Goal: Book appointment/travel/reservation

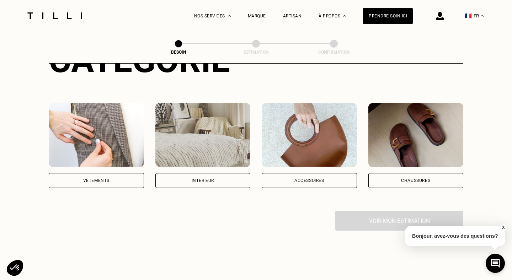
scroll to position [110, 0]
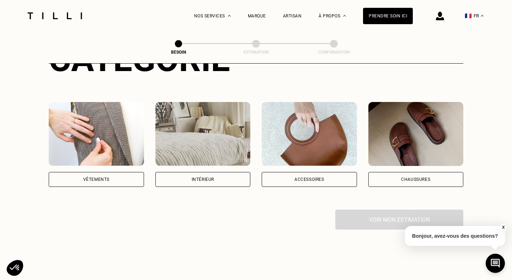
click at [196, 177] on div "Intérieur" at bounding box center [203, 179] width 22 height 4
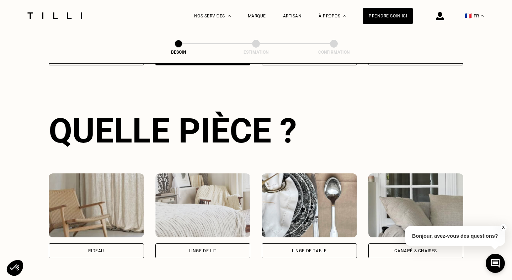
scroll to position [256, 0]
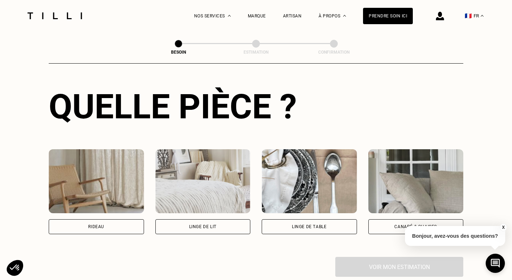
click at [85, 220] on div "Rideau" at bounding box center [96, 226] width 95 height 15
select select "FR"
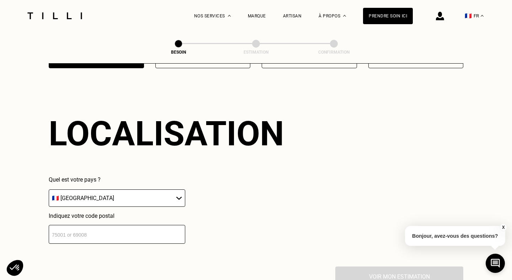
scroll to position [424, 0]
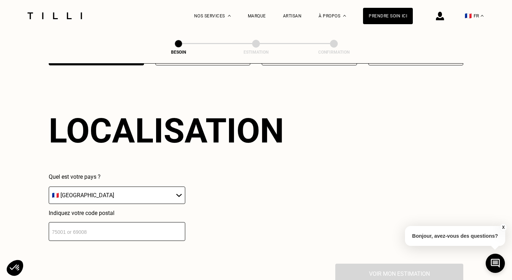
click at [79, 227] on input "number" at bounding box center [117, 231] width 137 height 19
type input "75019"
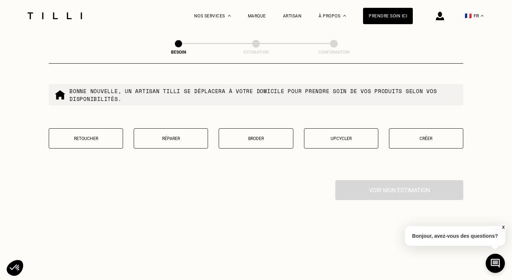
scroll to position [691, 0]
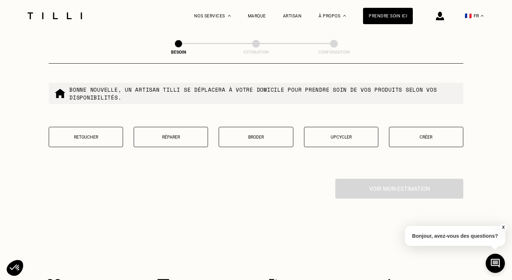
click at [85, 127] on button "Retoucher" at bounding box center [86, 137] width 74 height 20
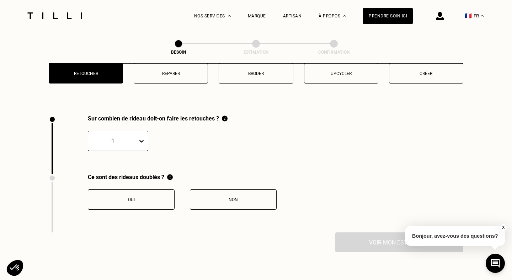
scroll to position [782, 0]
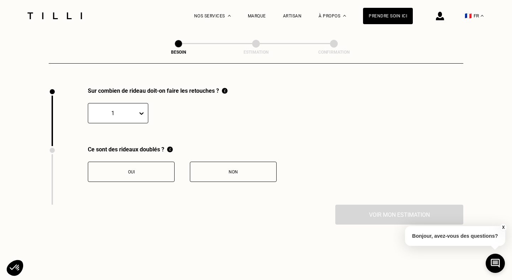
click at [134, 108] on div "1" at bounding box center [112, 113] width 49 height 11
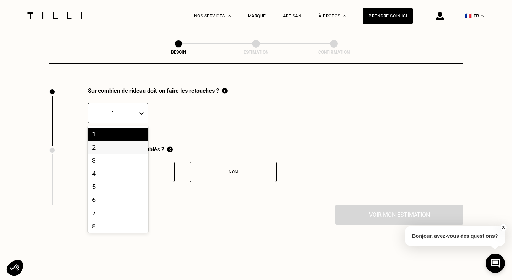
click at [109, 141] on div "2" at bounding box center [118, 147] width 60 height 13
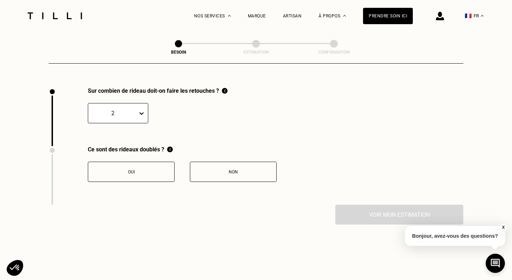
click at [128, 111] on div "2" at bounding box center [118, 113] width 60 height 20
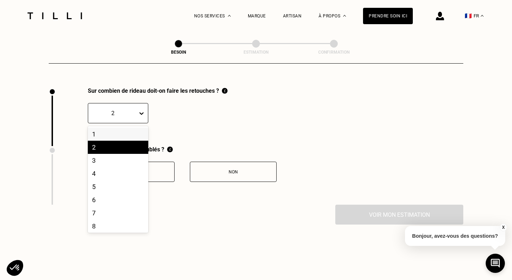
click at [114, 130] on div "1" at bounding box center [118, 134] width 60 height 13
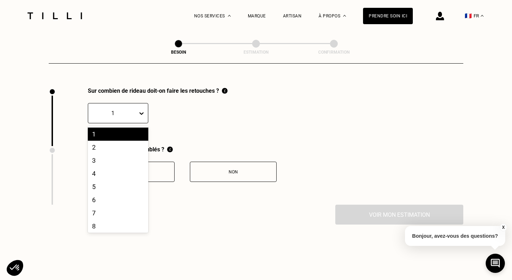
click at [130, 109] on div at bounding box center [113, 113] width 42 height 8
click at [112, 141] on div "2" at bounding box center [118, 147] width 60 height 13
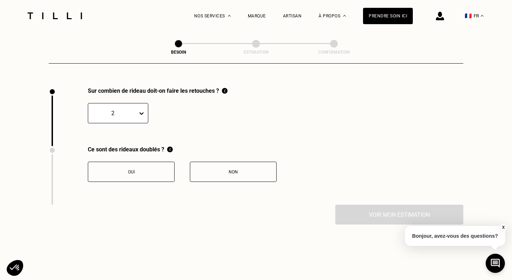
click at [242, 167] on button "Non" at bounding box center [233, 172] width 87 height 20
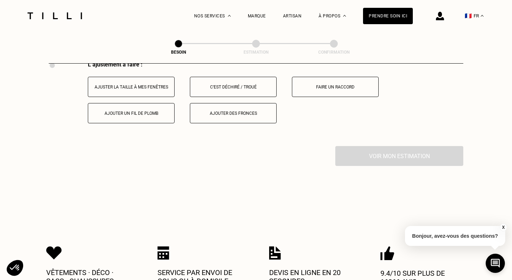
scroll to position [895, 0]
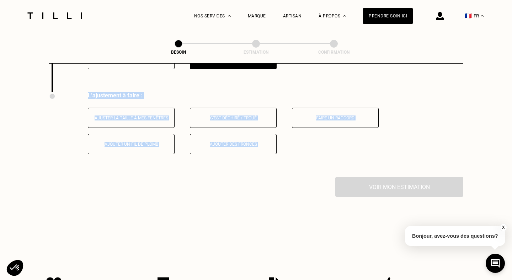
drag, startPoint x: 279, startPoint y: 181, endPoint x: 84, endPoint y: 87, distance: 216.6
copy div "L’ajustement à faire : Ajuster la taille à mes fenêtres C‘est déchiré / troué F…"
click at [246, 142] on div "Ajouter des fronces" at bounding box center [233, 144] width 79 height 5
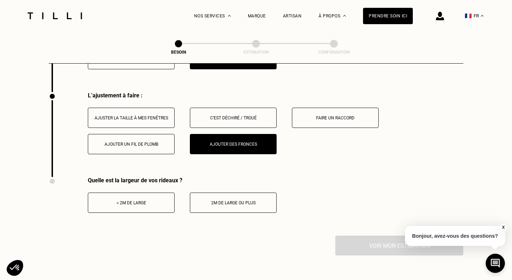
click at [343, 167] on div "L’ajustement à faire : Ajuster la taille à mes fenêtres C‘est déchiré / troué F…" at bounding box center [256, 134] width 415 height 85
click at [254, 201] on div "2m de large ou plus" at bounding box center [233, 203] width 79 height 5
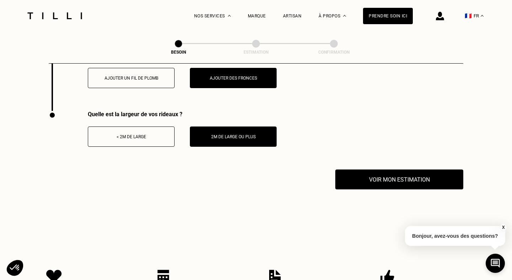
scroll to position [992, 0]
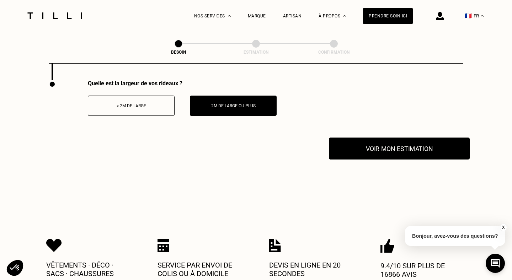
click at [367, 143] on button "Voir mon estimation" at bounding box center [399, 149] width 141 height 22
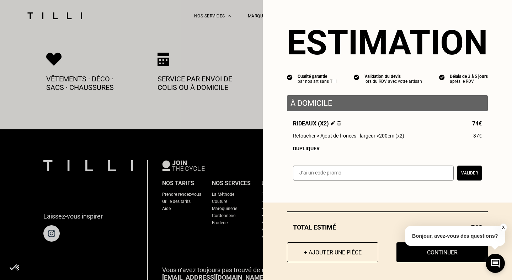
scroll to position [1111, 0]
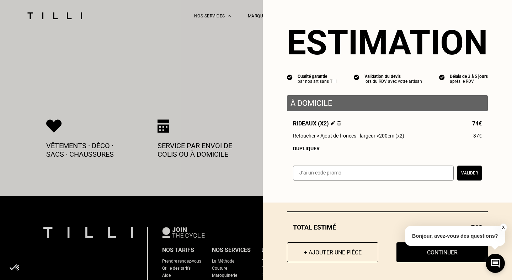
click at [473, 125] on span "74€" at bounding box center [477, 123] width 10 height 7
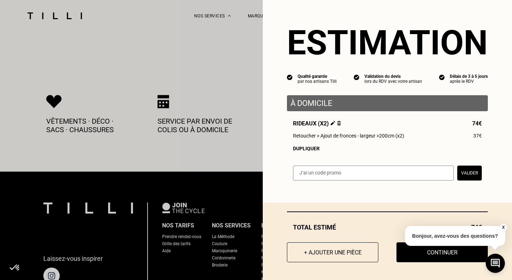
scroll to position [1138, 0]
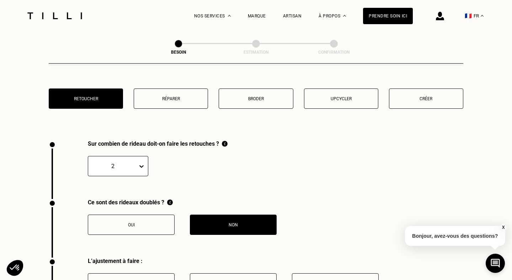
click at [137, 166] on div "2" at bounding box center [118, 166] width 60 height 20
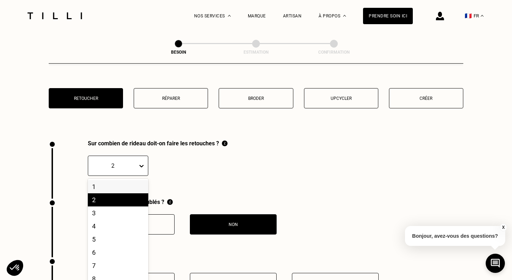
scroll to position [730, 0]
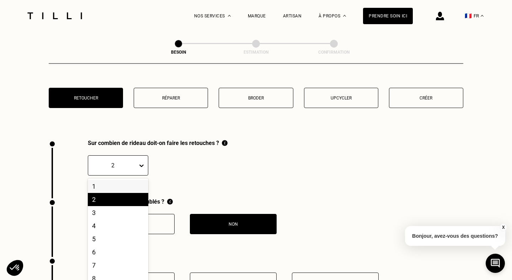
click at [119, 180] on div "1" at bounding box center [118, 186] width 60 height 13
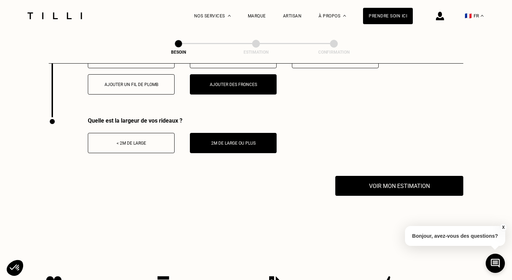
scroll to position [964, 0]
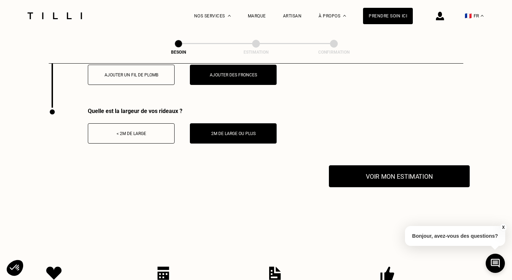
click at [388, 168] on button "Voir mon estimation" at bounding box center [399, 176] width 141 height 22
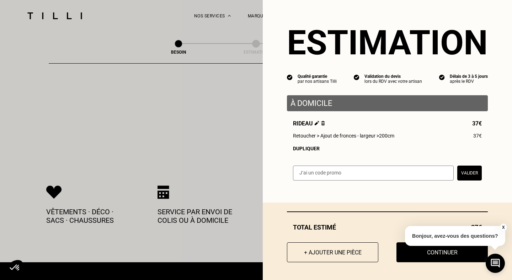
scroll to position [1046, 0]
click at [503, 231] on p "Bonjour, avez-vous des questions?" at bounding box center [455, 236] width 100 height 20
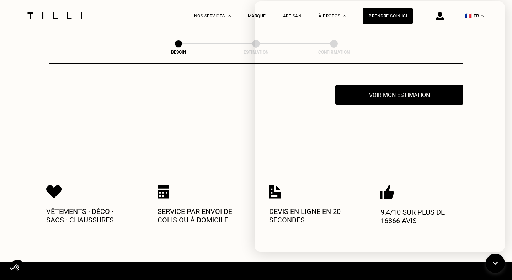
click at [210, 148] on div "Vêtements · Déco · Sacs · Chaussures Service par envoi de colis ou à domicile D…" at bounding box center [256, 205] width 420 height 114
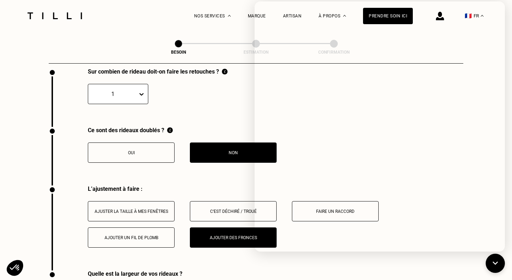
scroll to position [683, 0]
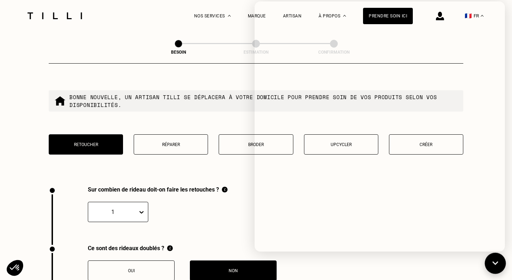
click at [501, 262] on icon at bounding box center [496, 263] width 12 height 19
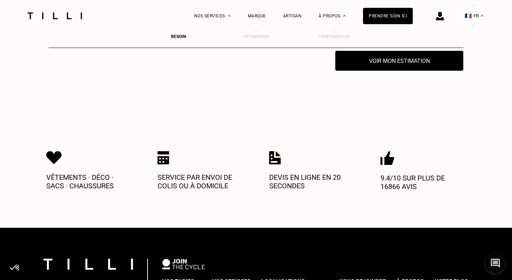
scroll to position [1083, 0]
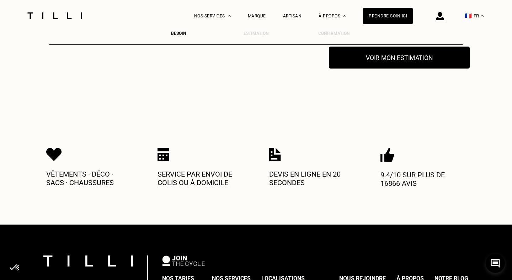
click at [415, 54] on button "Voir mon estimation" at bounding box center [399, 58] width 141 height 22
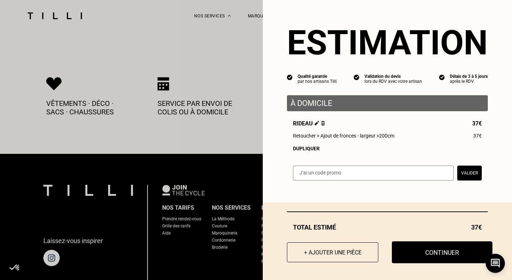
click at [426, 251] on button "Continuer" at bounding box center [442, 252] width 101 height 22
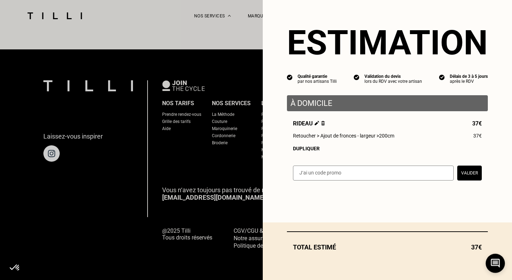
scroll to position [438, 0]
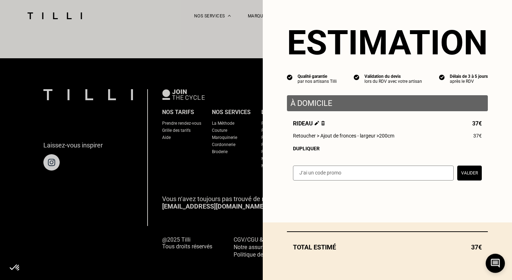
select select "FR"
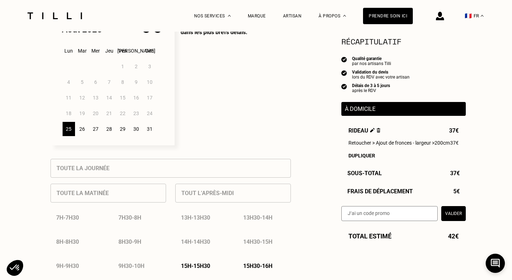
scroll to position [215, 0]
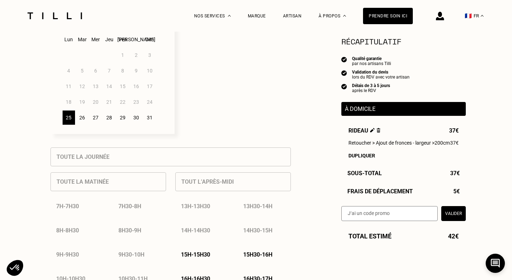
click at [67, 118] on div "25" at bounding box center [69, 118] width 12 height 14
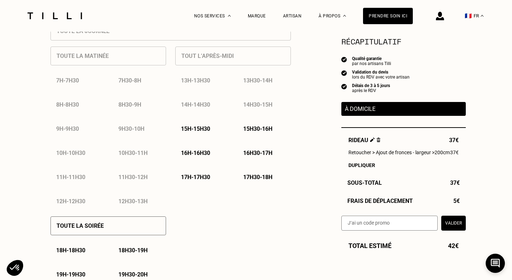
scroll to position [340, 0]
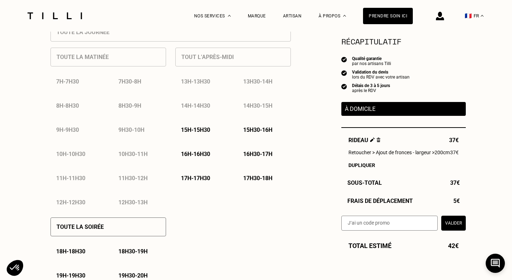
click at [206, 156] on p "16h - 16h30" at bounding box center [195, 154] width 29 height 7
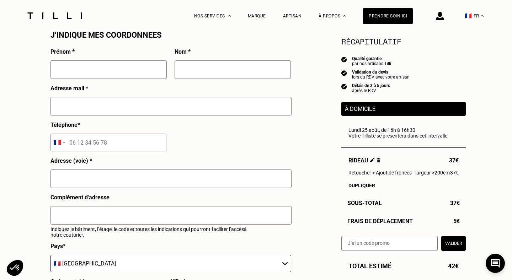
scroll to position [656, 0]
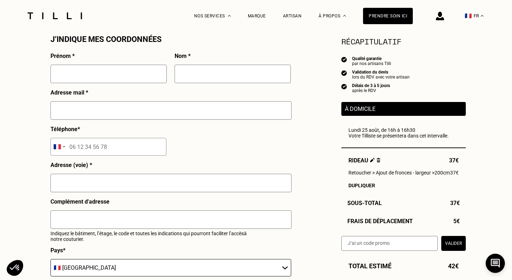
click at [104, 72] on input "text" at bounding box center [108, 74] width 116 height 18
type input "[PERSON_NAME]"
type input "[EMAIL_ADDRESS][DOMAIN_NAME]"
type input "06 27 66 83 57"
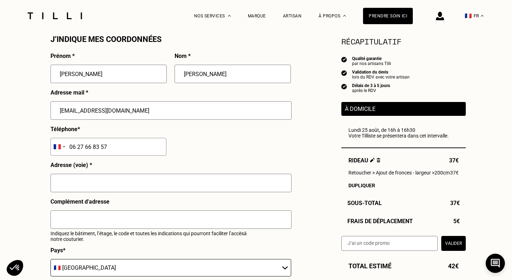
type input "[STREET_ADDRESS]"
type input "[GEOGRAPHIC_DATA]"
click at [122, 142] on input "06 27 66 83 57" at bounding box center [108, 147] width 116 height 18
click at [124, 148] on input "06 27 66 83 57" at bounding box center [108, 147] width 116 height 18
type input "06 27 66 83 57"
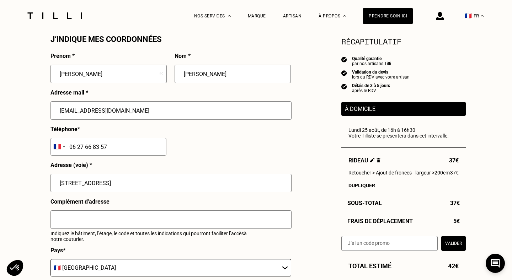
click at [90, 217] on input "text" at bounding box center [170, 219] width 241 height 18
type input "Batiment A codes 2491 - 32A4 - 32A45 2 etage porte 9"
click at [109, 237] on p "Indiquez le bâtiment, l’étage, le code et toutes les indications qui pourront f…" at bounding box center [154, 236] width 208 height 11
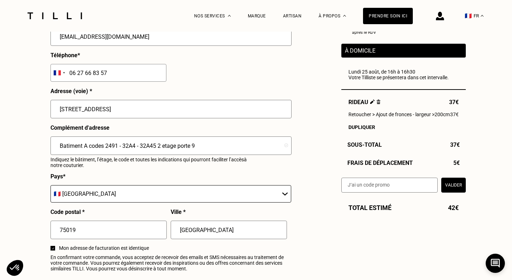
scroll to position [740, 0]
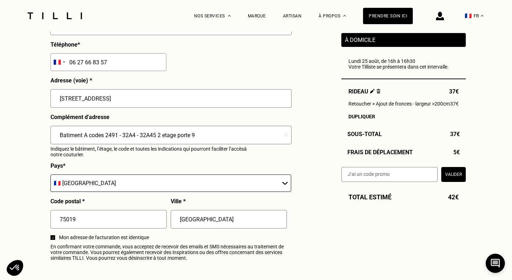
click at [106, 184] on select "🇩🇪 [GEOGRAPHIC_DATA] 🇦🇹 [GEOGRAPHIC_DATA] 🇧🇪 [GEOGRAPHIC_DATA] 🇧🇬 Bulgarie 🇨🇾 C…" at bounding box center [170, 183] width 241 height 17
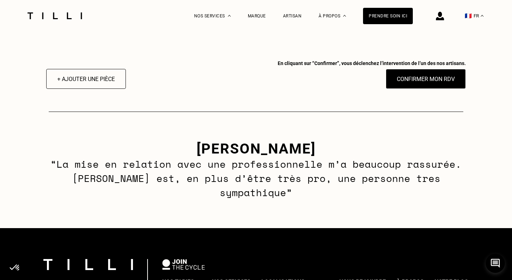
scroll to position [960, 0]
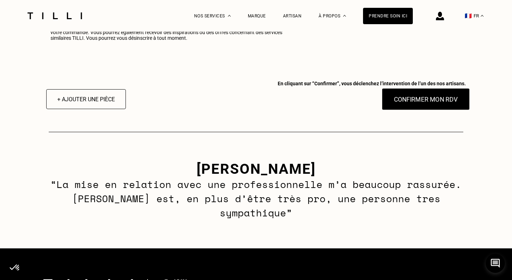
click at [419, 97] on button "Confirmer mon RDV" at bounding box center [426, 99] width 88 height 22
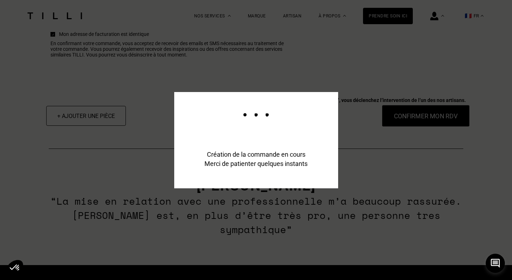
scroll to position [977, 0]
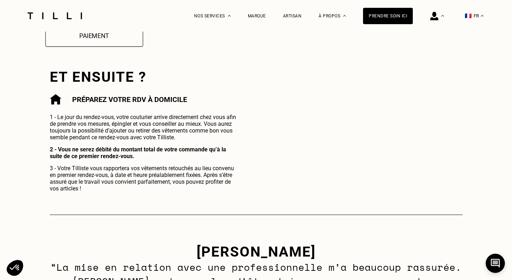
scroll to position [324, 0]
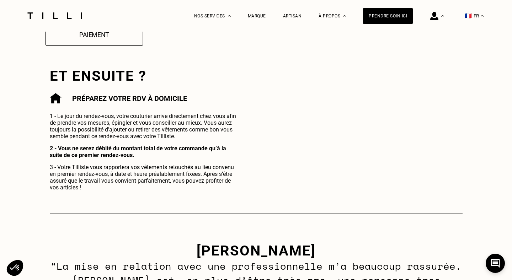
click at [118, 40] on button "Ajouter un moyen de paiement" at bounding box center [94, 31] width 98 height 29
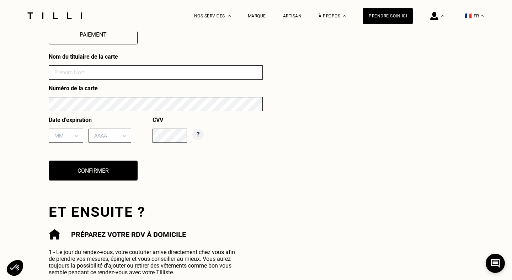
click at [78, 74] on input at bounding box center [156, 72] width 214 height 14
type input "[PERSON_NAME]"
type input "03"
type input "2028"
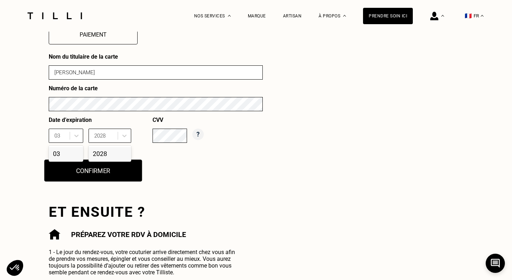
click at [123, 176] on button "Confirmer" at bounding box center [93, 171] width 98 height 22
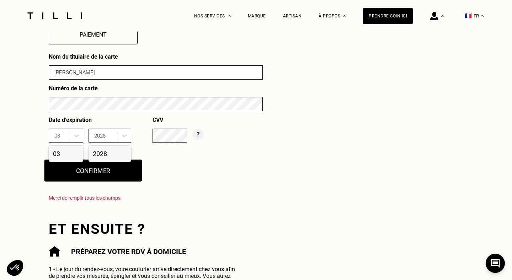
click at [123, 176] on button "Confirmer" at bounding box center [93, 171] width 98 height 22
click at [112, 154] on div "2028" at bounding box center [110, 153] width 43 height 13
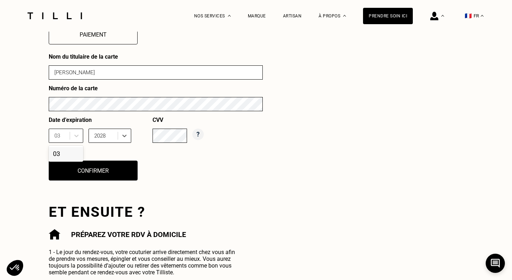
click at [69, 155] on div "03" at bounding box center [66, 153] width 34 height 13
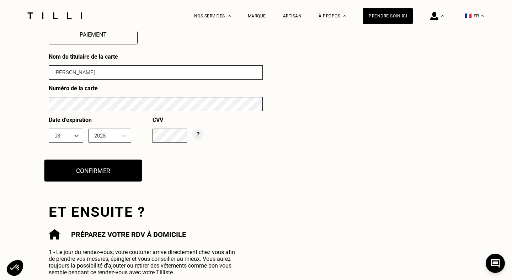
click at [102, 167] on button "Confirmer" at bounding box center [93, 171] width 98 height 22
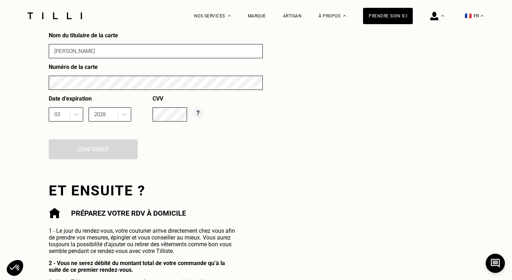
scroll to position [331, 0]
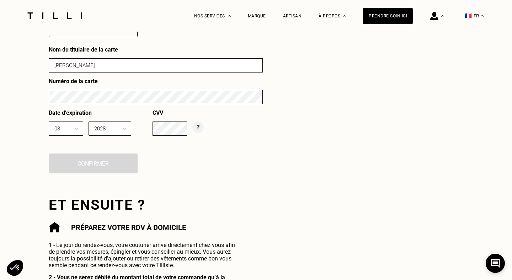
click at [108, 66] on input "[PERSON_NAME]" at bounding box center [156, 65] width 214 height 14
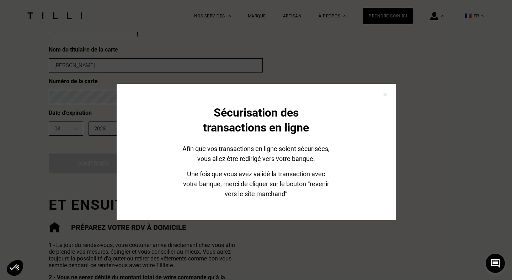
click at [273, 158] on p "Afin que vos transactions en ligne soient sécurisées, vous allez être redirigé …" at bounding box center [256, 154] width 151 height 20
